Goal: Find specific page/section: Find specific page/section

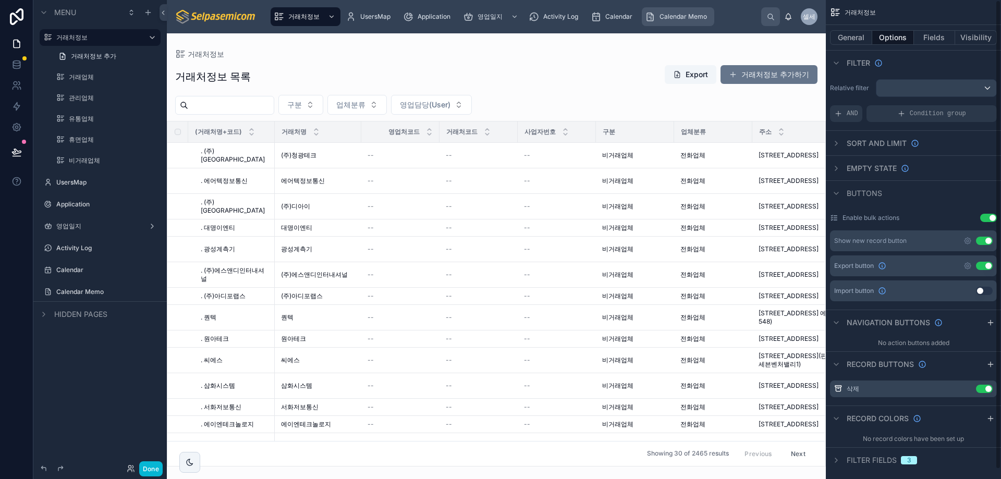
click at [667, 15] on span "Calendar Memo" at bounding box center [683, 17] width 47 height 8
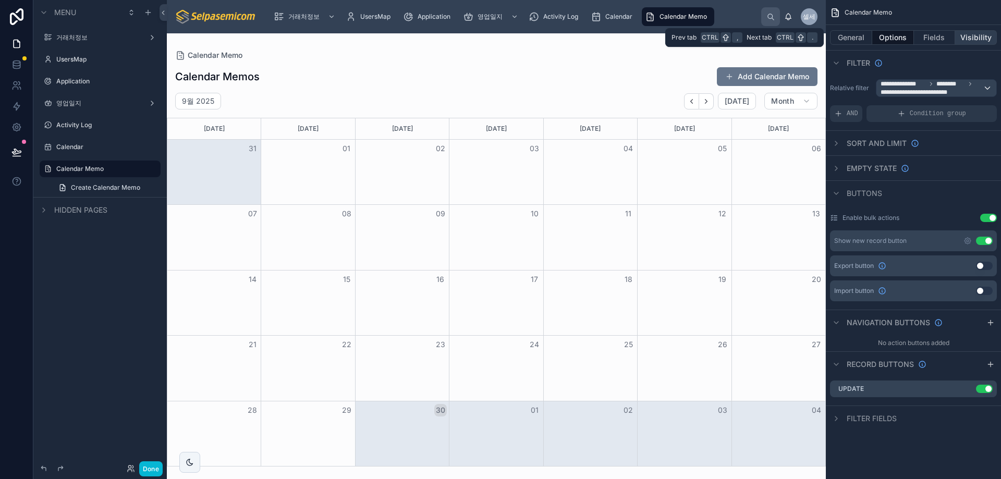
click at [667, 40] on button "Visibility" at bounding box center [976, 37] width 42 height 15
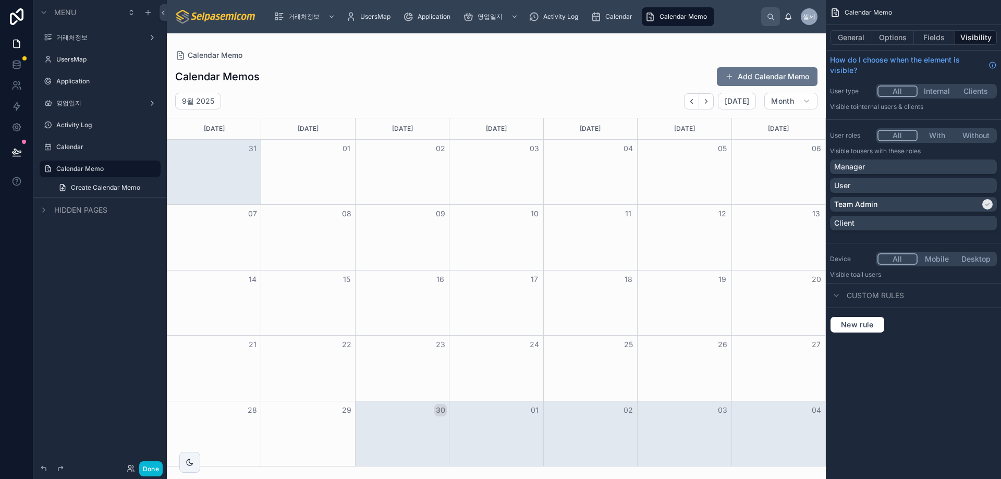
drag, startPoint x: 919, startPoint y: 392, endPoint x: 904, endPoint y: 214, distance: 178.5
click at [667, 393] on div "Calendar Memo General Options Fields Visibility How do I choose when the elemen…" at bounding box center [913, 239] width 175 height 479
click at [616, 66] on div at bounding box center [496, 256] width 659 height 446
click at [667, 16] on span "셀세" at bounding box center [809, 17] width 13 height 8
click at [15, 85] on icon at bounding box center [16, 84] width 4 height 4
